Goal: Task Accomplishment & Management: Manage account settings

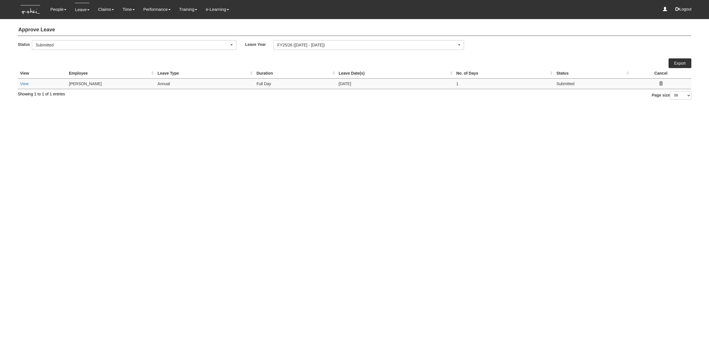
select select "50"
drag, startPoint x: 185, startPoint y: 158, endPoint x: 184, endPoint y: 153, distance: 4.3
click at [185, 105] on html "Toggle navigation People Personal Information Staff Directory Leave Apply for L…" at bounding box center [354, 52] width 709 height 105
click at [111, 33] on link "Submit Claims" at bounding box center [116, 36] width 45 height 11
click at [111, 50] on link "Approve Claims" at bounding box center [116, 47] width 45 height 11
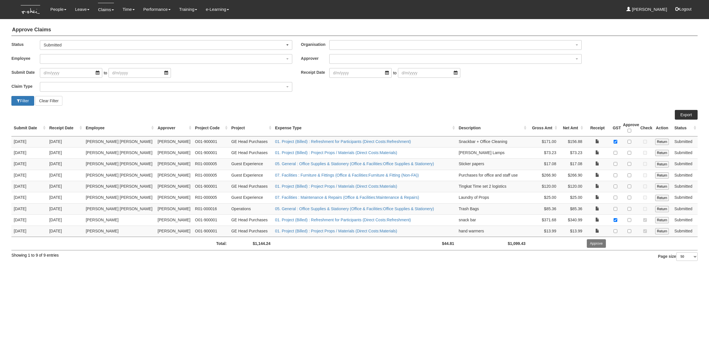
select select "50"
click at [224, 102] on div "Filter Clear Filter" at bounding box center [180, 101] width 347 height 10
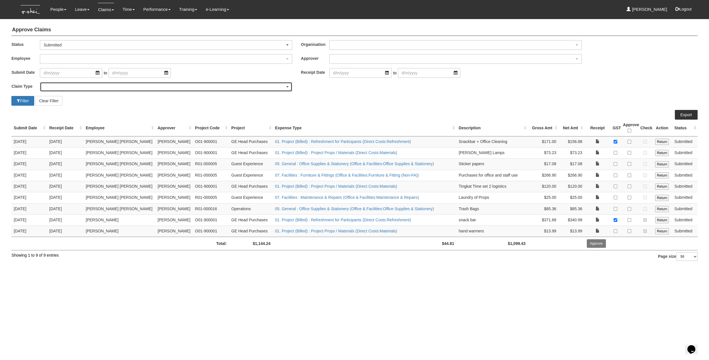
click at [79, 85] on div "button" at bounding box center [166, 86] width 252 height 9
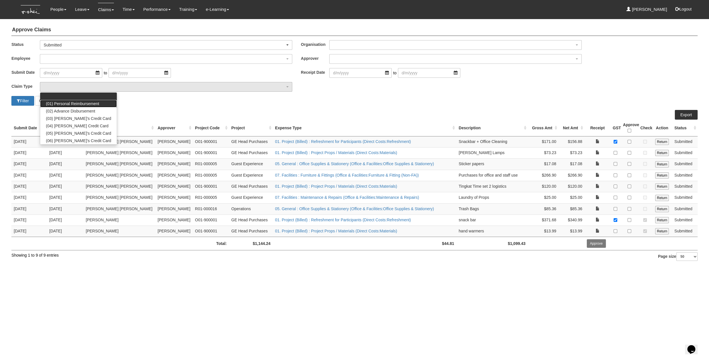
click at [80, 100] on link "(01) Personal Reimbursement" at bounding box center [78, 103] width 77 height 7
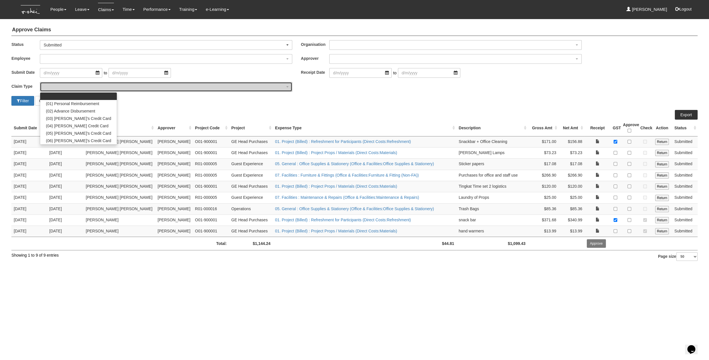
select select "14"
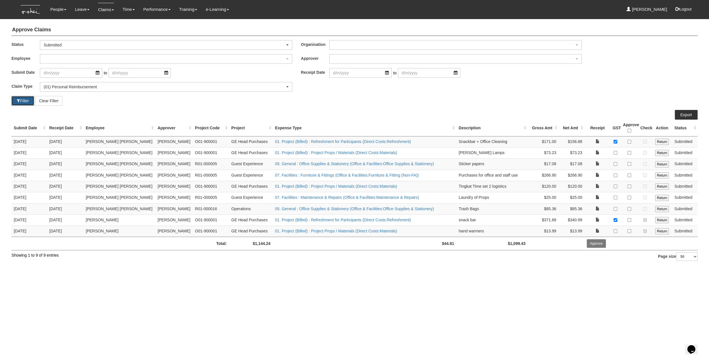
click at [26, 100] on button "Filter" at bounding box center [22, 101] width 23 height 10
select select "50"
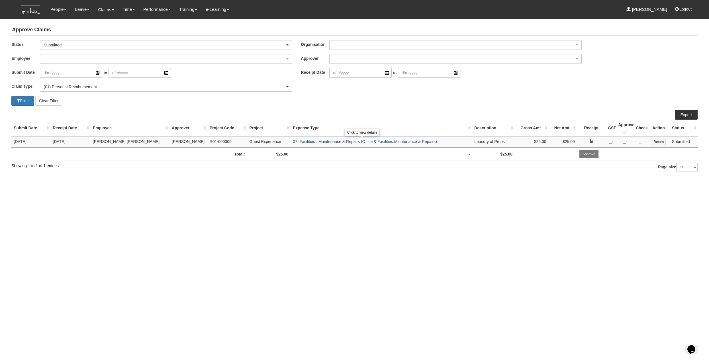
click at [348, 142] on link "07. Facilities : Maintenance & Repairs (Office & Facilities:Maintenance & Repai…" at bounding box center [365, 141] width 144 height 5
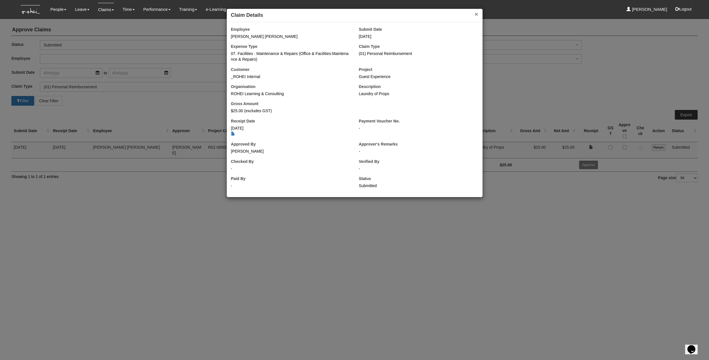
click at [475, 15] on button "×" at bounding box center [476, 14] width 3 height 6
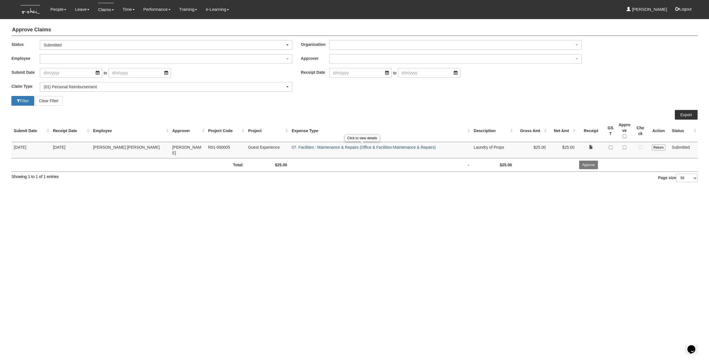
click at [381, 146] on link "07. Facilities : Maintenance & Repairs (Office & Facilities:Maintenance & Repai…" at bounding box center [364, 147] width 144 height 5
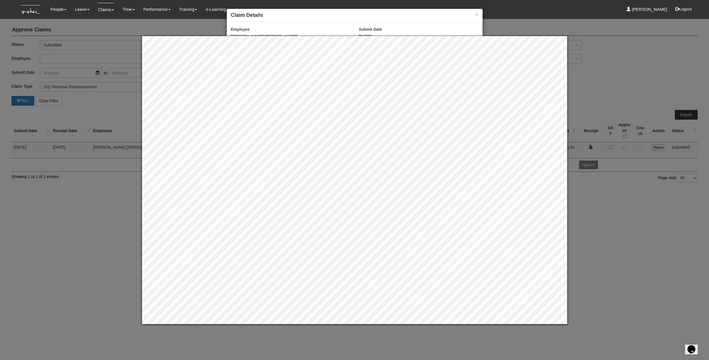
drag, startPoint x: 418, startPoint y: 17, endPoint x: 451, endPoint y: 19, distance: 32.8
click at [419, 18] on h4 "Claim Details" at bounding box center [354, 15] width 247 height 7
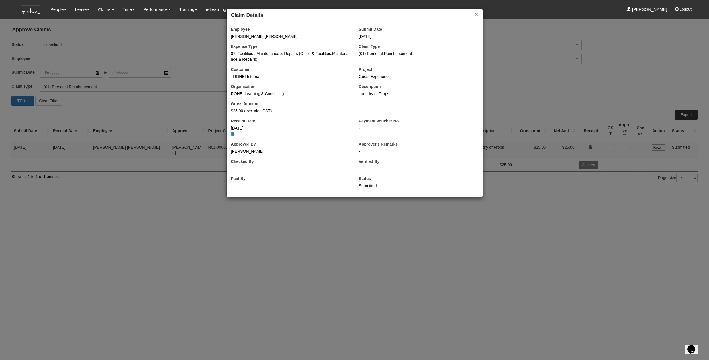
click at [477, 16] on button "×" at bounding box center [476, 14] width 3 height 6
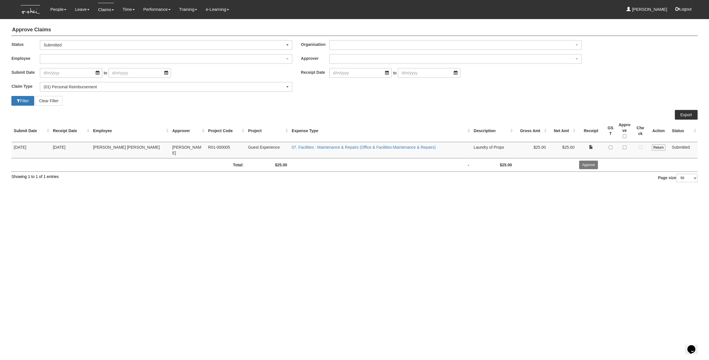
click at [530, 164] on td at bounding box center [531, 164] width 34 height 13
click at [624, 146] on input "checkbox" at bounding box center [625, 148] width 4 height 4
checkbox input "true"
click at [588, 161] on input "Approve" at bounding box center [588, 165] width 19 height 9
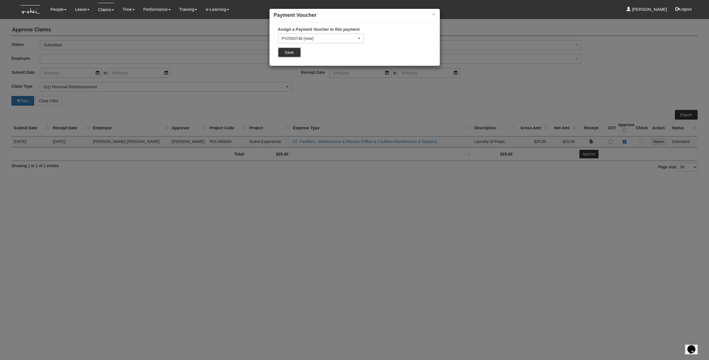
click at [285, 55] on input "Save" at bounding box center [289, 53] width 23 height 10
